Goal: Browse casually

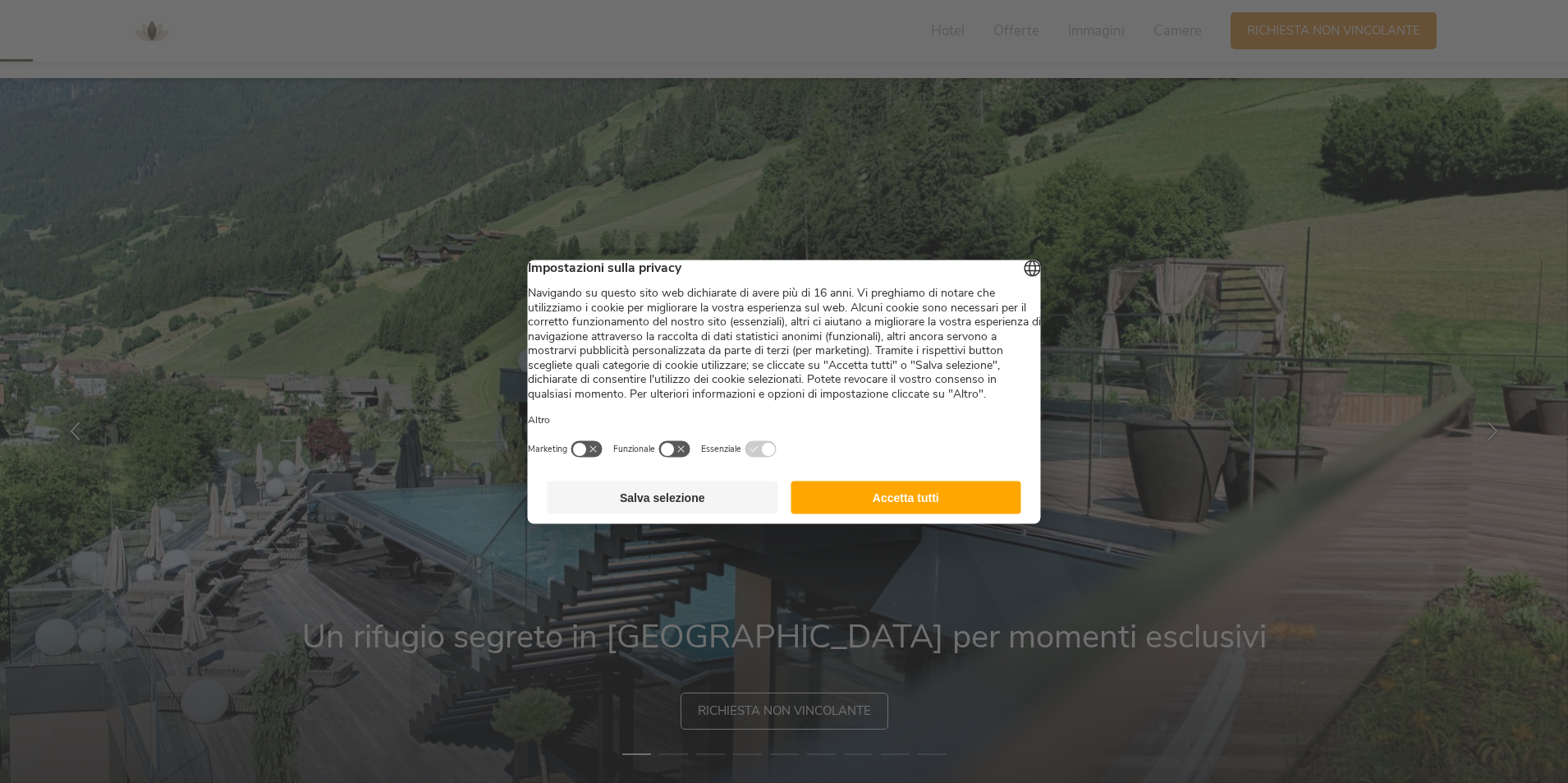
scroll to position [82, 0]
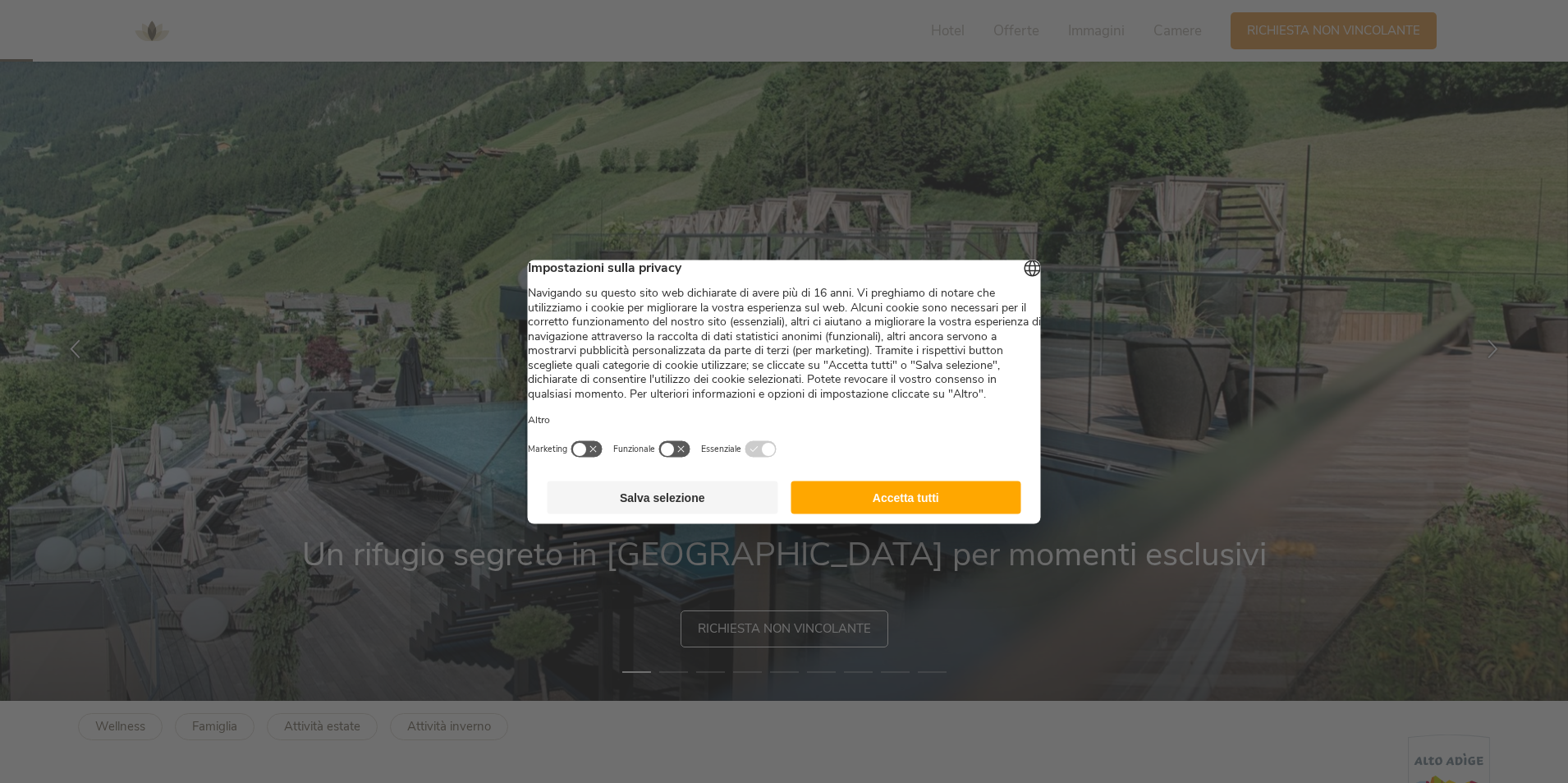
click at [936, 514] on button "Accetta tutti" at bounding box center [906, 497] width 231 height 33
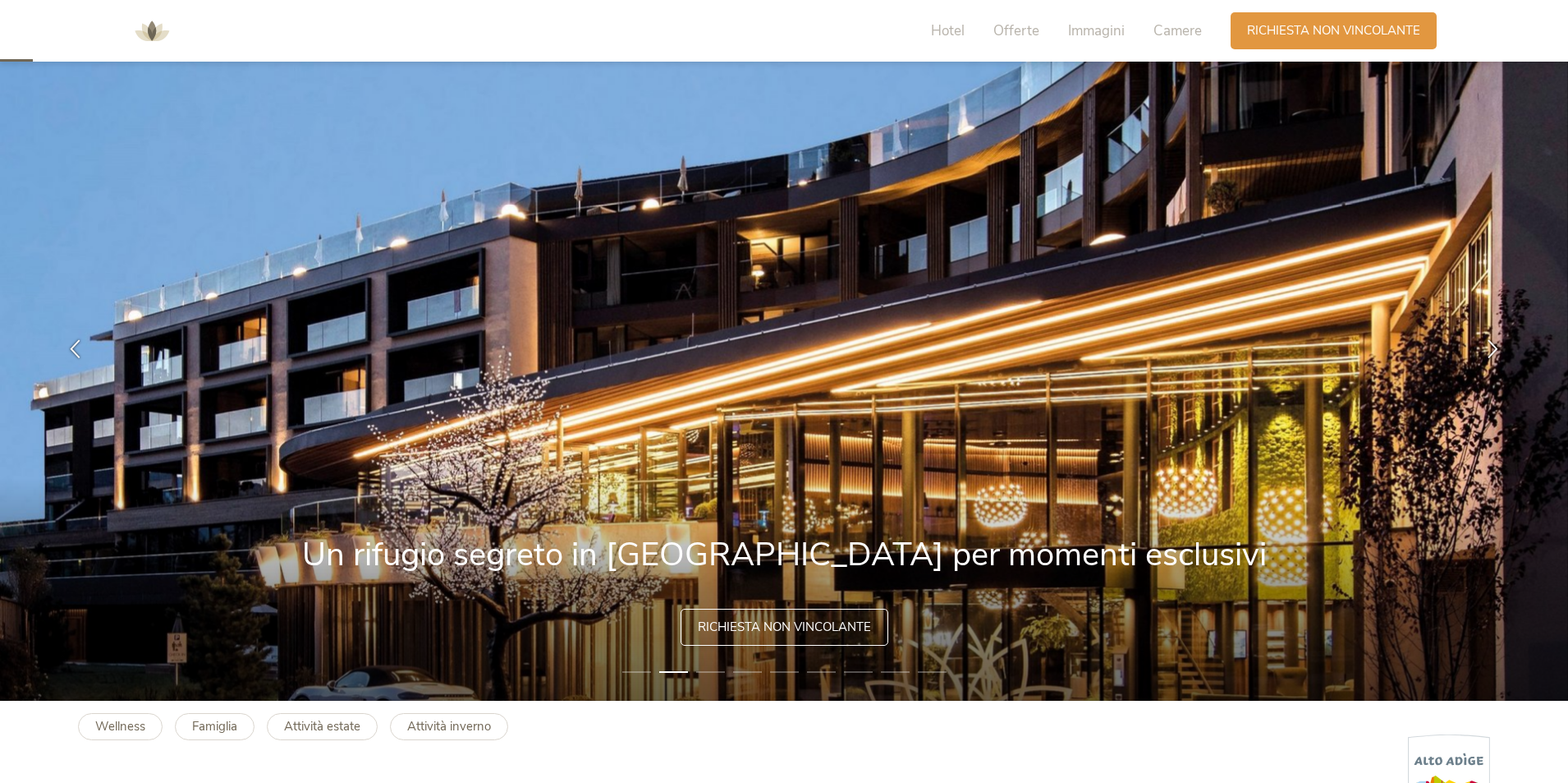
scroll to position [0, 0]
click at [713, 673] on li "3" at bounding box center [711, 672] width 29 height 16
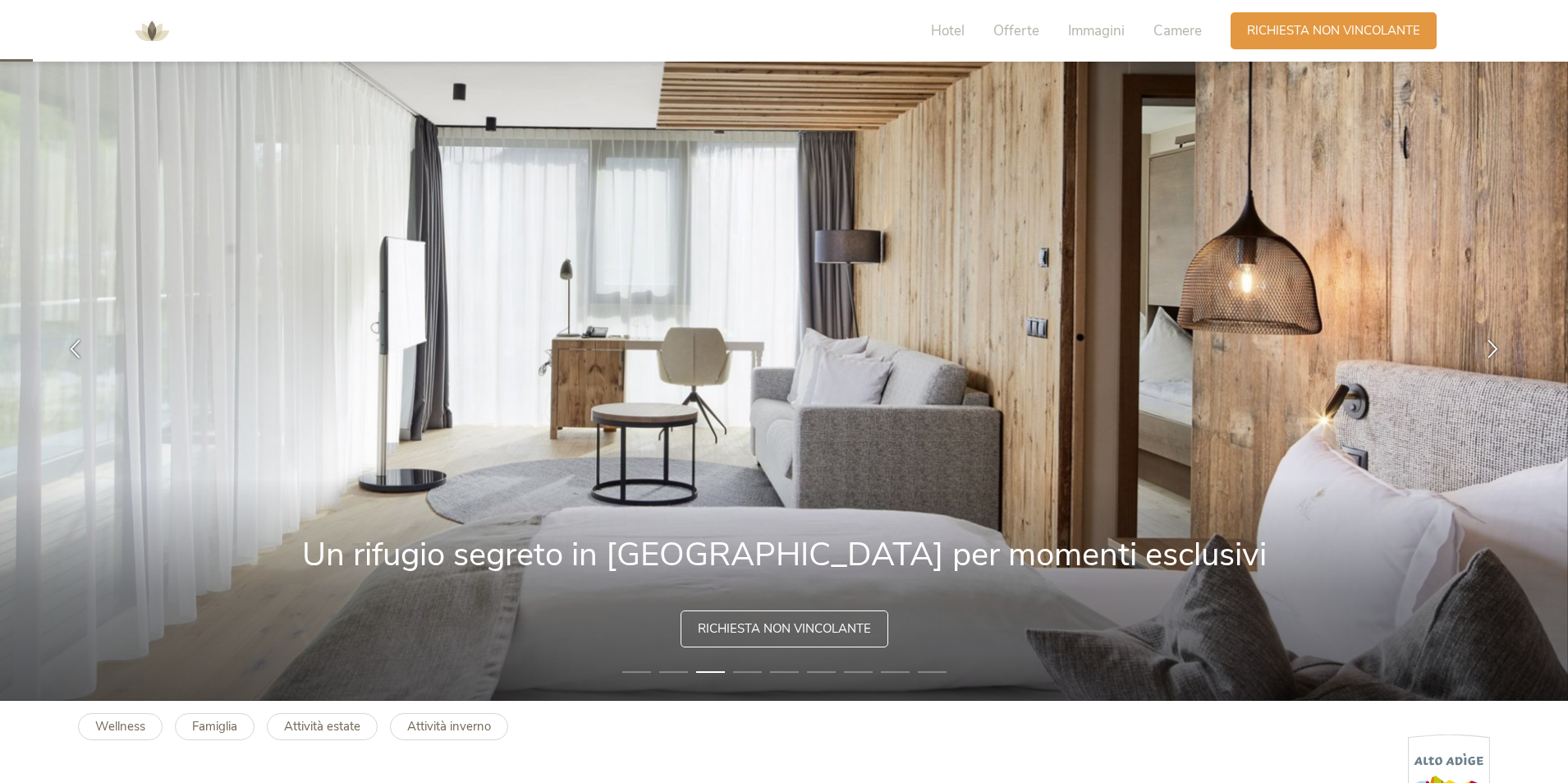
click at [748, 673] on li "4" at bounding box center [748, 672] width 29 height 16
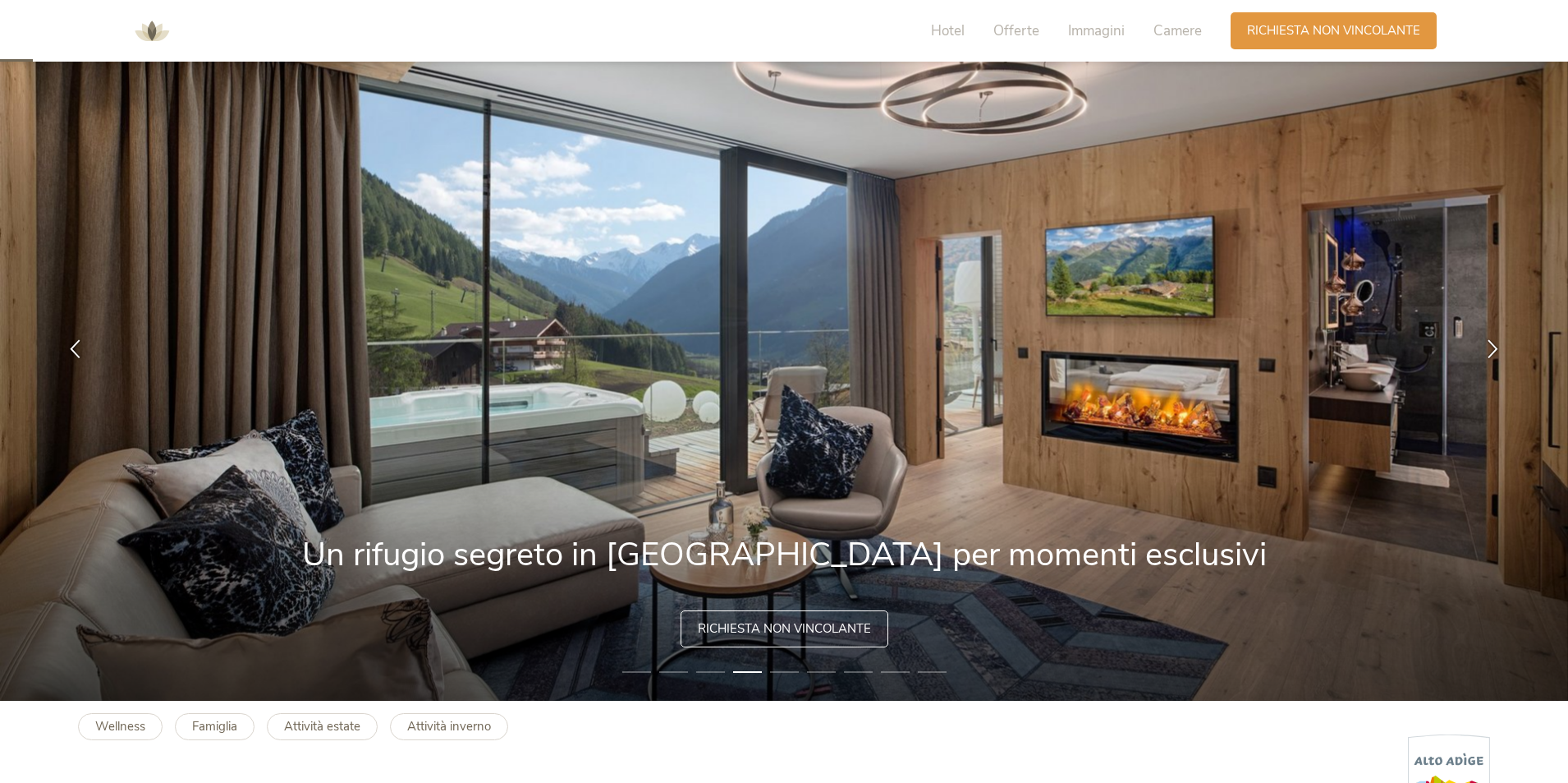
click at [792, 672] on li "5" at bounding box center [784, 672] width 29 height 16
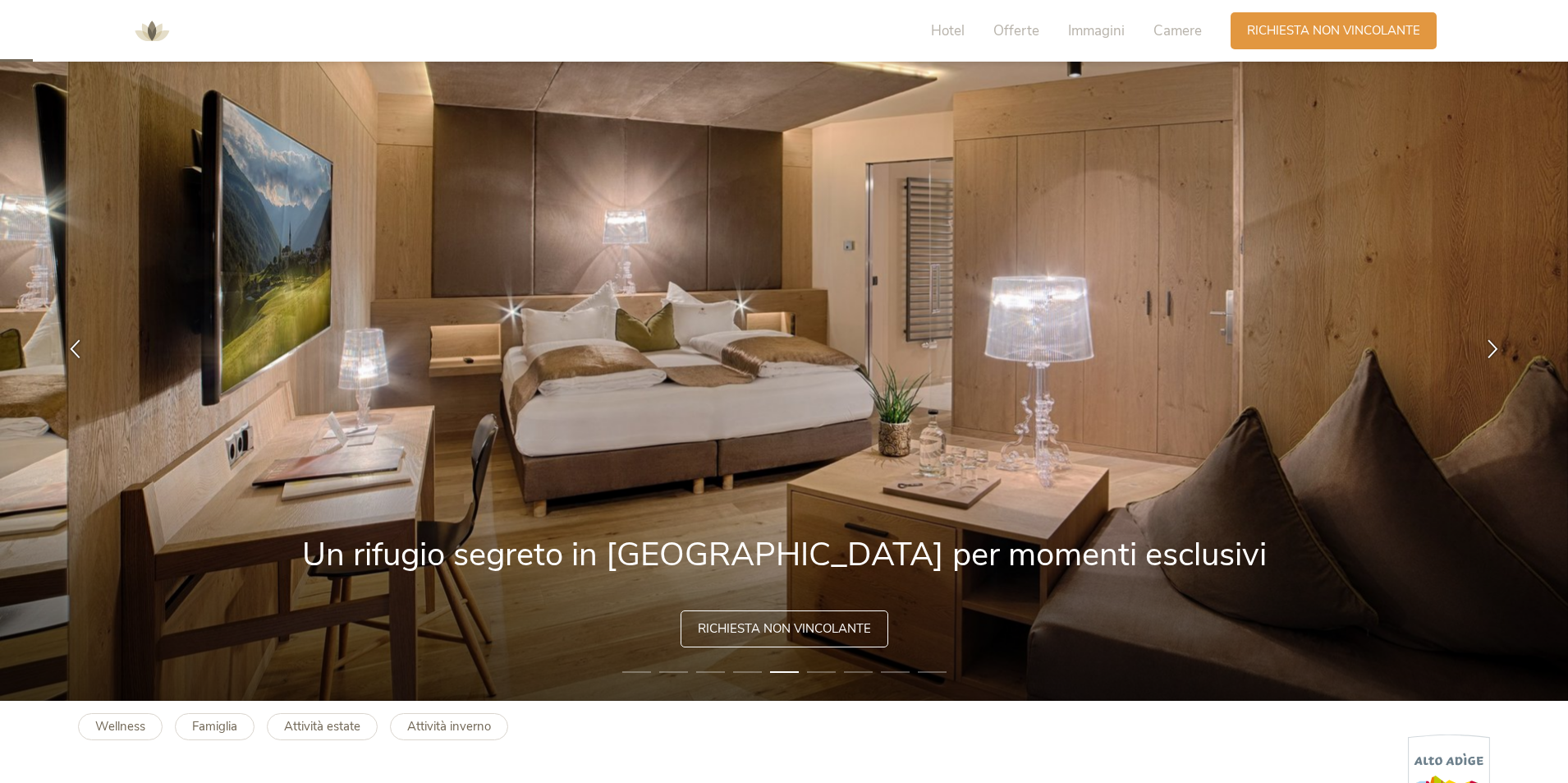
click at [824, 670] on li "6" at bounding box center [822, 672] width 29 height 16
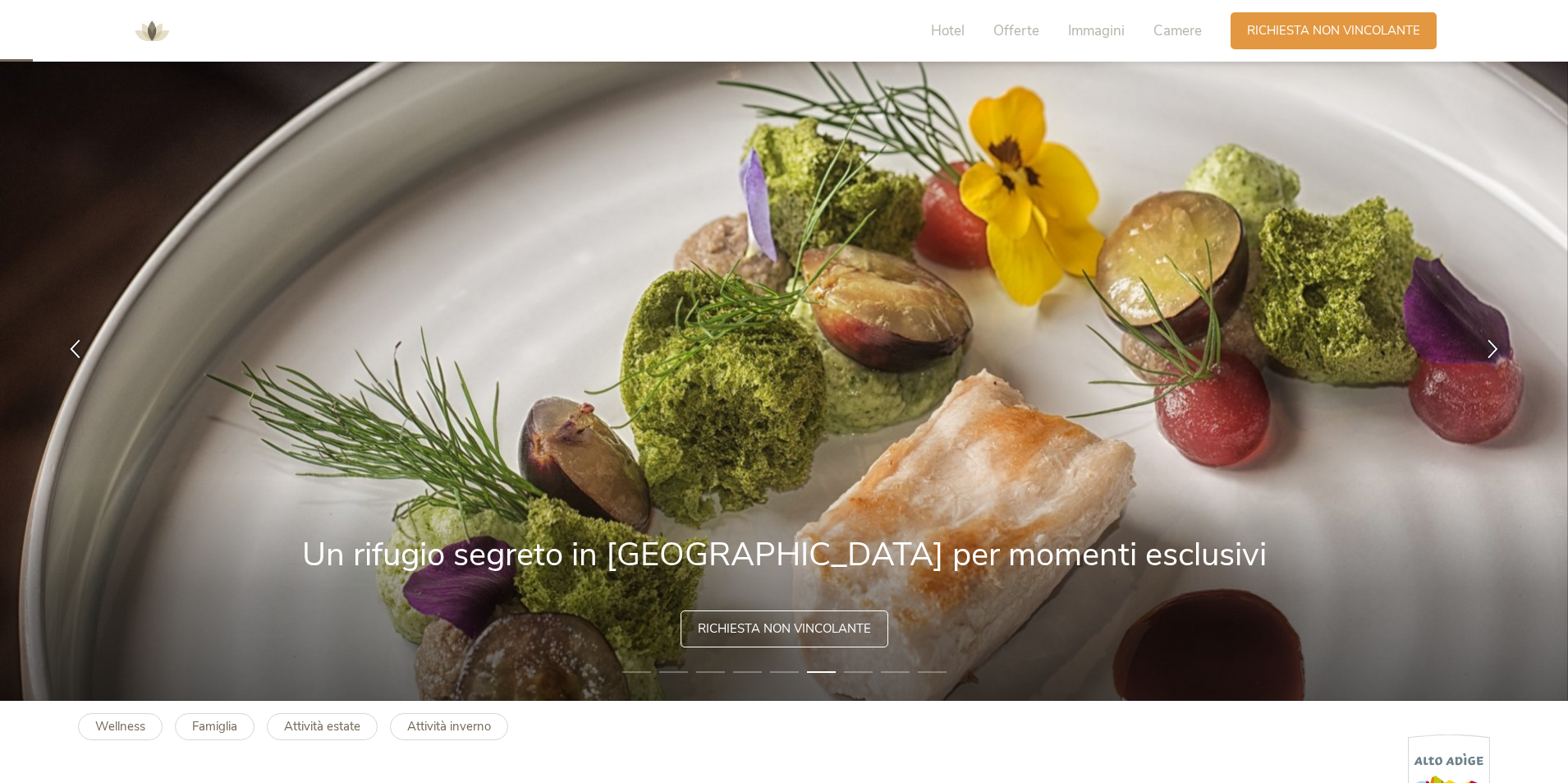
click at [855, 670] on li "7" at bounding box center [859, 672] width 29 height 16
click at [857, 673] on li "7" at bounding box center [859, 672] width 29 height 16
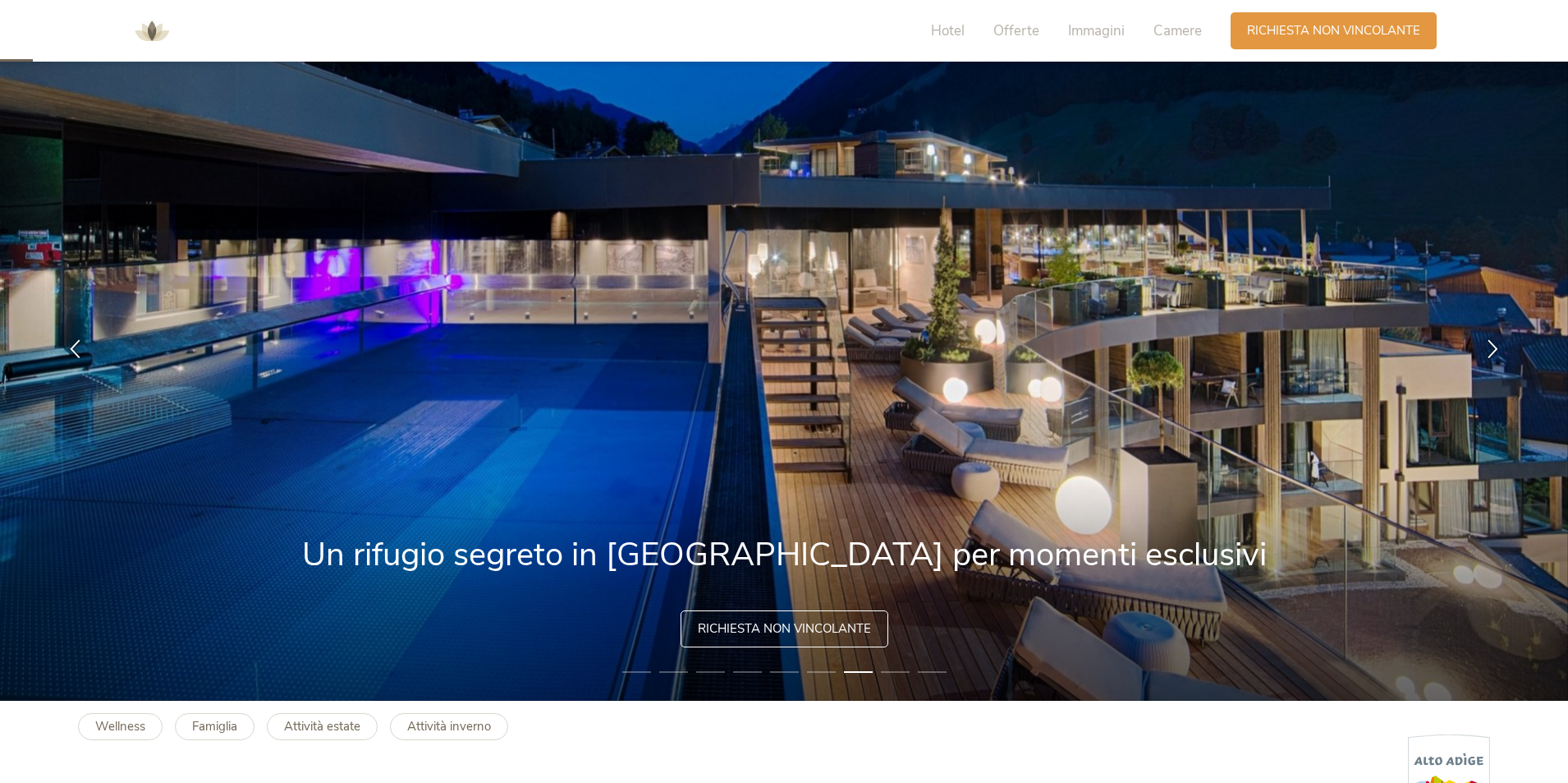
click at [889, 672] on li "8" at bounding box center [895, 672] width 29 height 16
click at [887, 672] on li "8" at bounding box center [895, 672] width 29 height 16
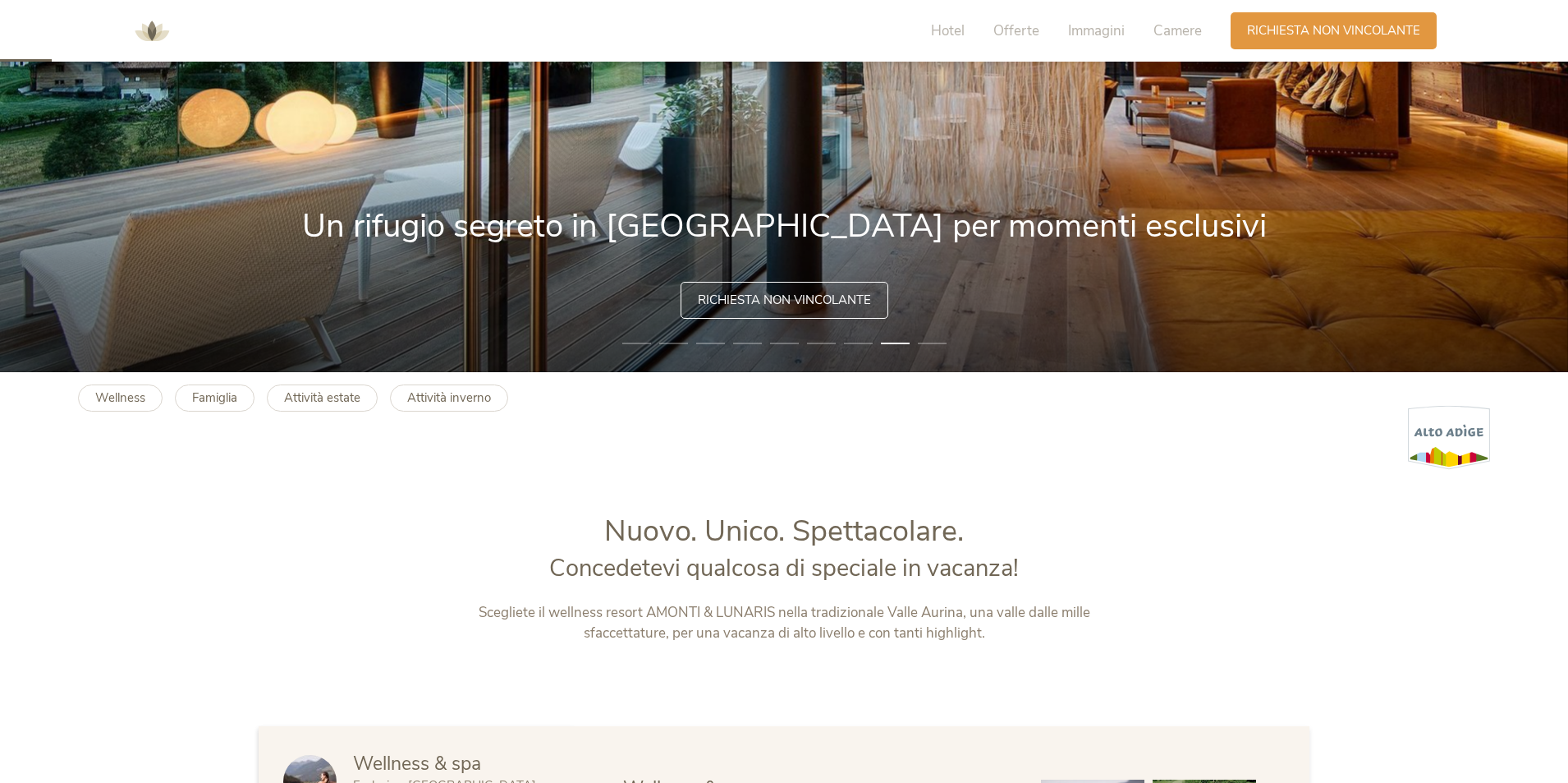
scroll to position [165, 0]
